Goal: Information Seeking & Learning: Learn about a topic

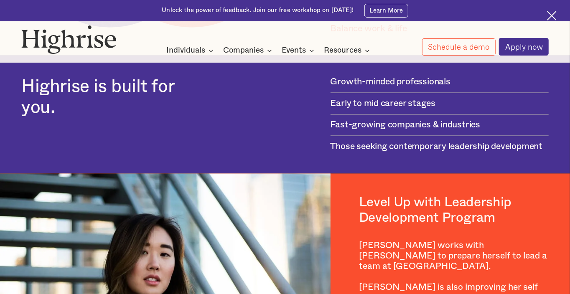
scroll to position [878, 0]
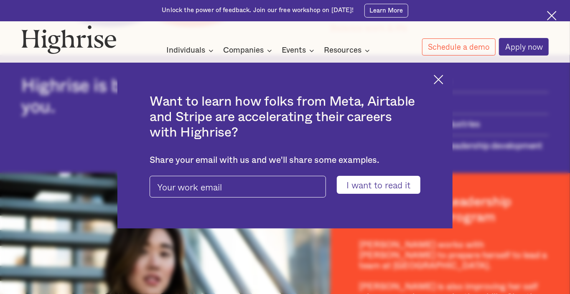
click at [444, 76] on img at bounding box center [439, 80] width 10 height 10
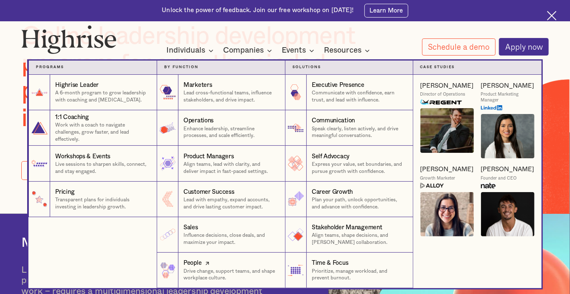
scroll to position [84, 0]
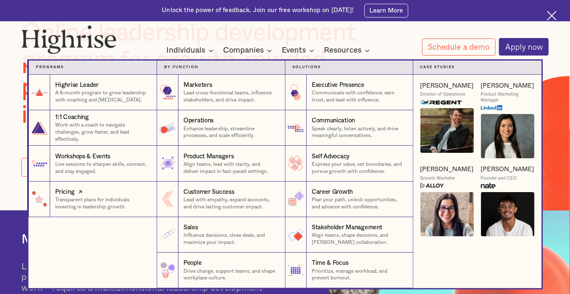
click at [111, 201] on p "Transparent plans for individuals investing in leadership growth." at bounding box center [102, 203] width 94 height 14
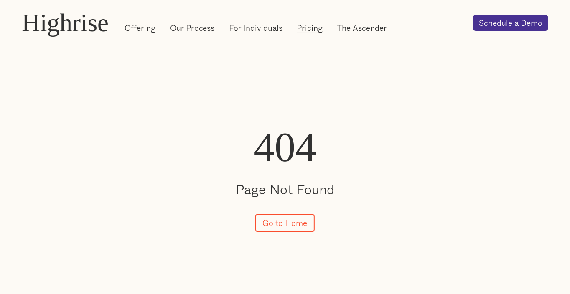
click at [309, 28] on link "Pricing" at bounding box center [310, 27] width 26 height 11
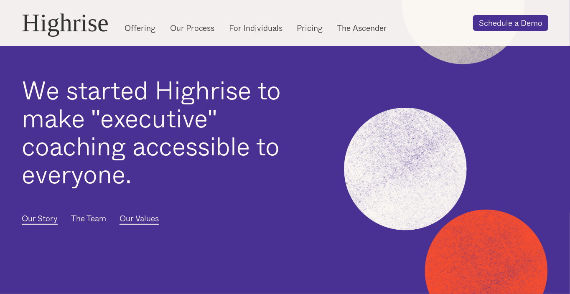
click at [100, 224] on link "The Team" at bounding box center [88, 219] width 35 height 12
click at [145, 223] on link "Our Values" at bounding box center [139, 219] width 39 height 12
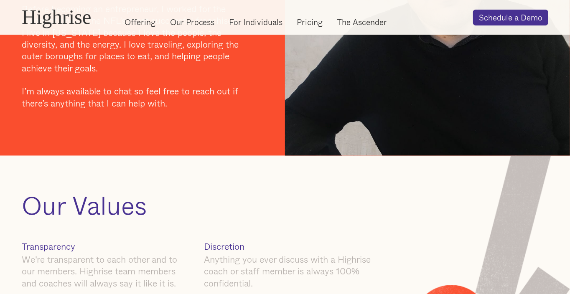
scroll to position [730, 0]
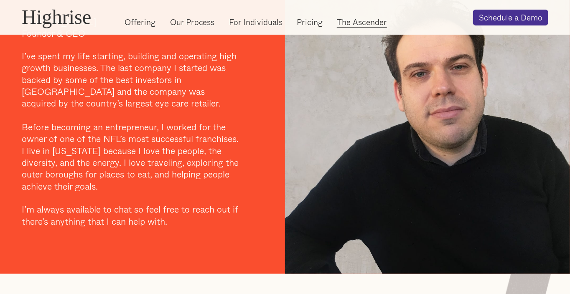
click at [355, 19] on link "The Ascender" at bounding box center [362, 21] width 50 height 11
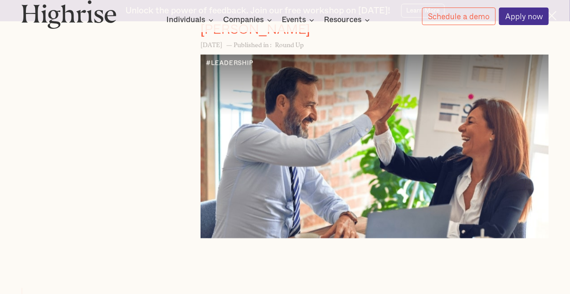
scroll to position [752, 0]
